Goal: Navigation & Orientation: Find specific page/section

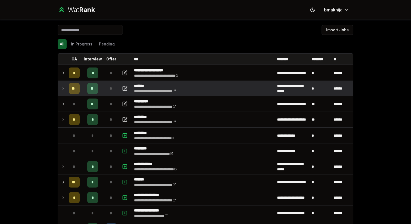
click at [63, 93] on td at bounding box center [62, 88] width 9 height 15
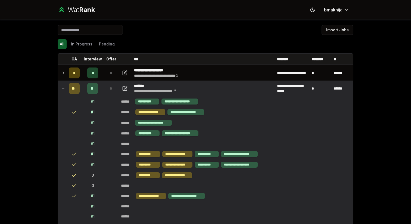
click at [63, 93] on td at bounding box center [62, 88] width 9 height 15
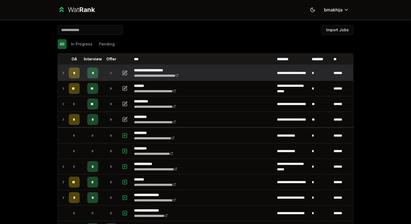
click at [63, 75] on icon at bounding box center [63, 73] width 4 height 7
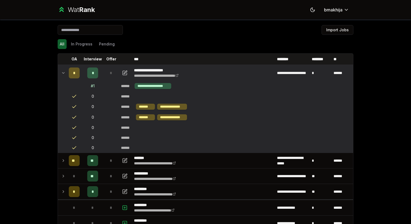
click at [63, 75] on icon at bounding box center [63, 73] width 4 height 7
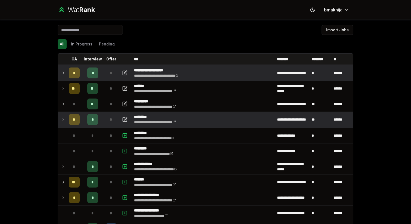
click at [66, 116] on td at bounding box center [62, 119] width 9 height 15
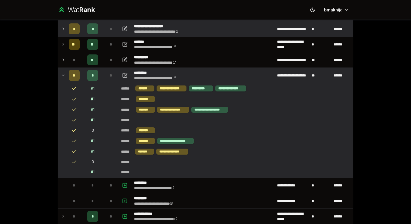
scroll to position [35, 0]
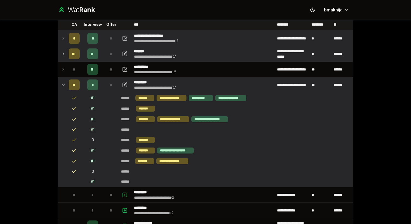
click at [64, 55] on icon at bounding box center [63, 54] width 4 height 7
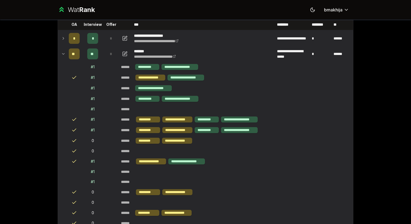
click at [64, 55] on icon at bounding box center [63, 54] width 4 height 7
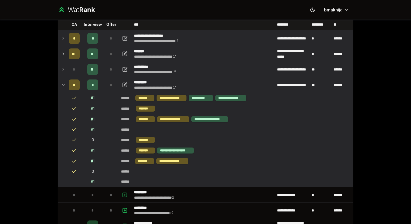
click at [64, 68] on icon at bounding box center [63, 69] width 4 height 7
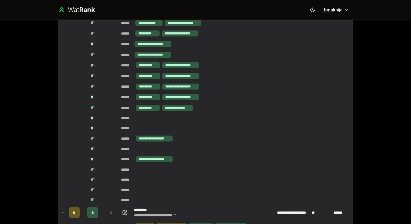
scroll to position [87, 0]
